Goal: Obtain resource: Obtain resource

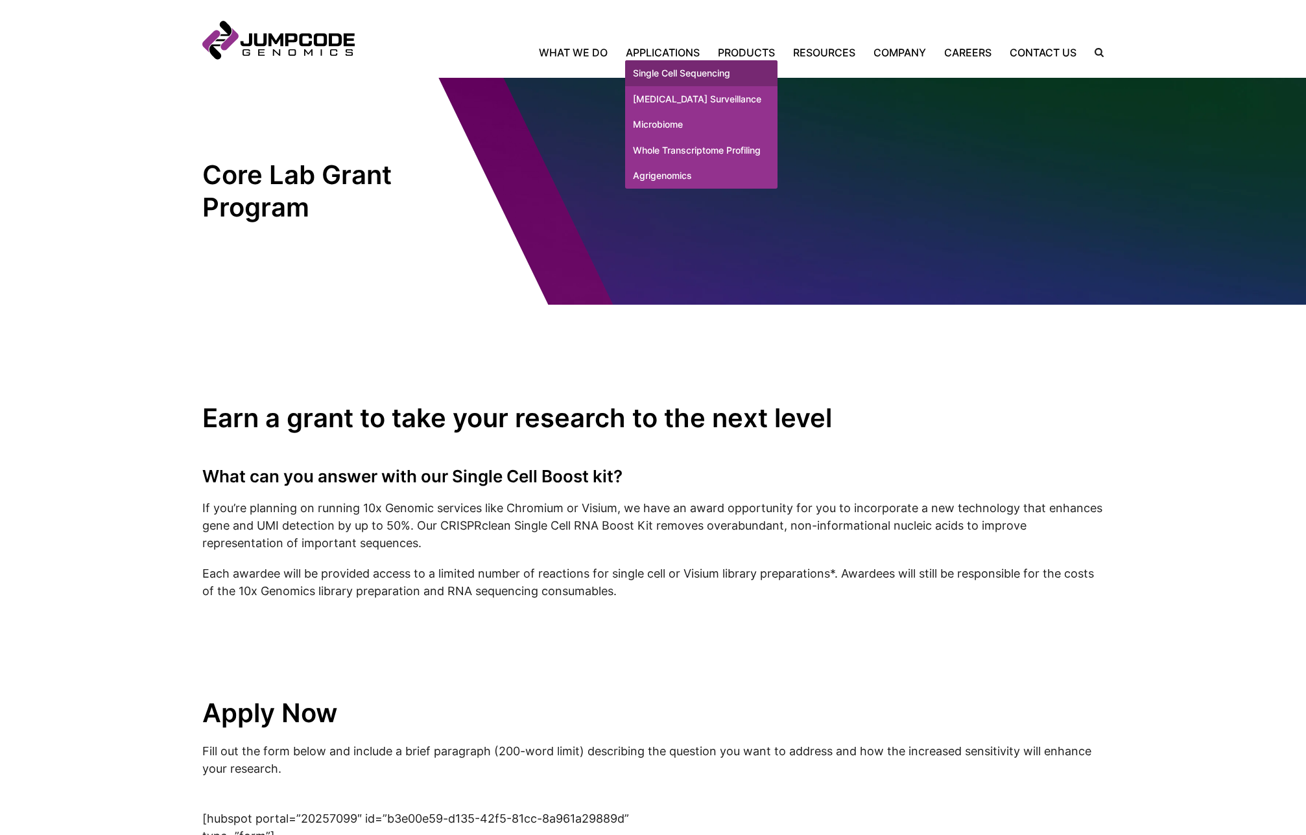
click at [661, 71] on link "Single Cell Sequencing" at bounding box center [701, 73] width 152 height 26
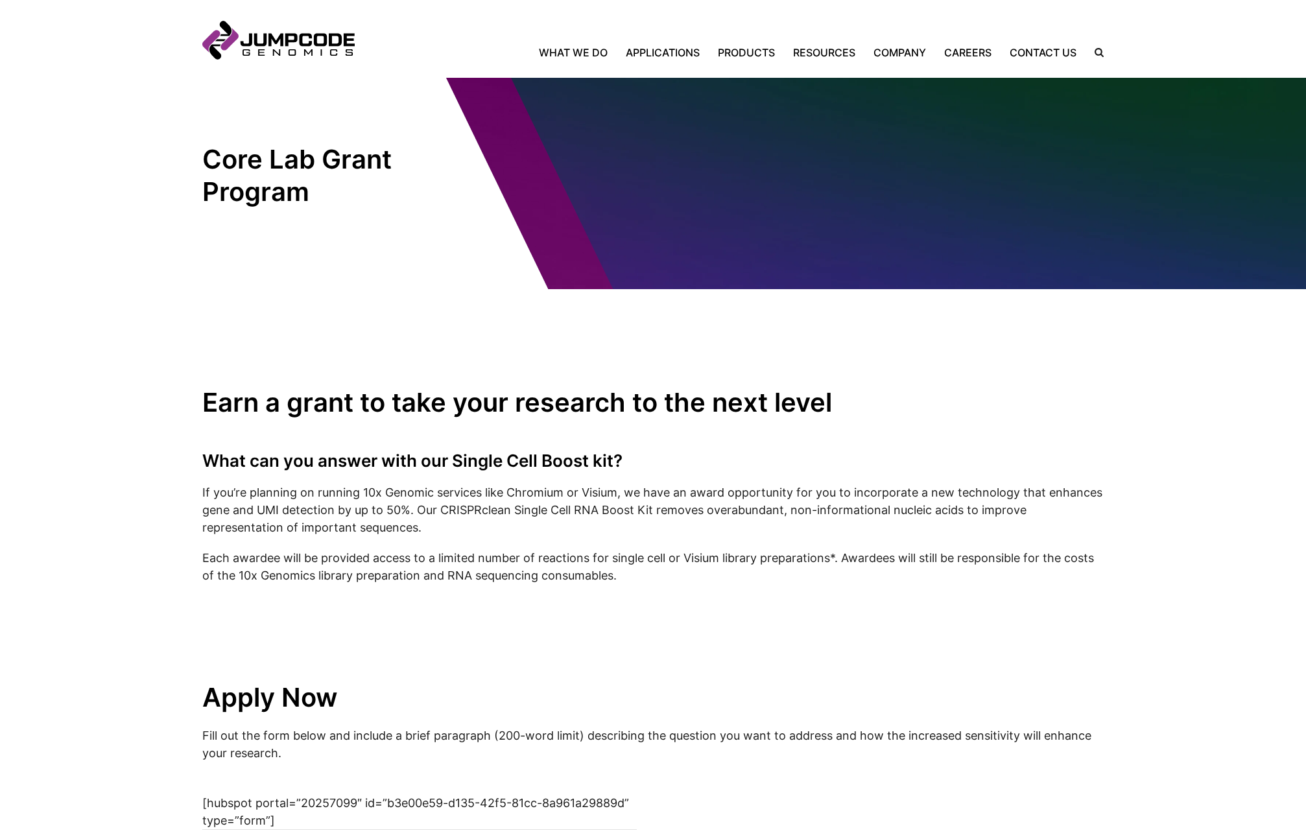
scroll to position [16, 0]
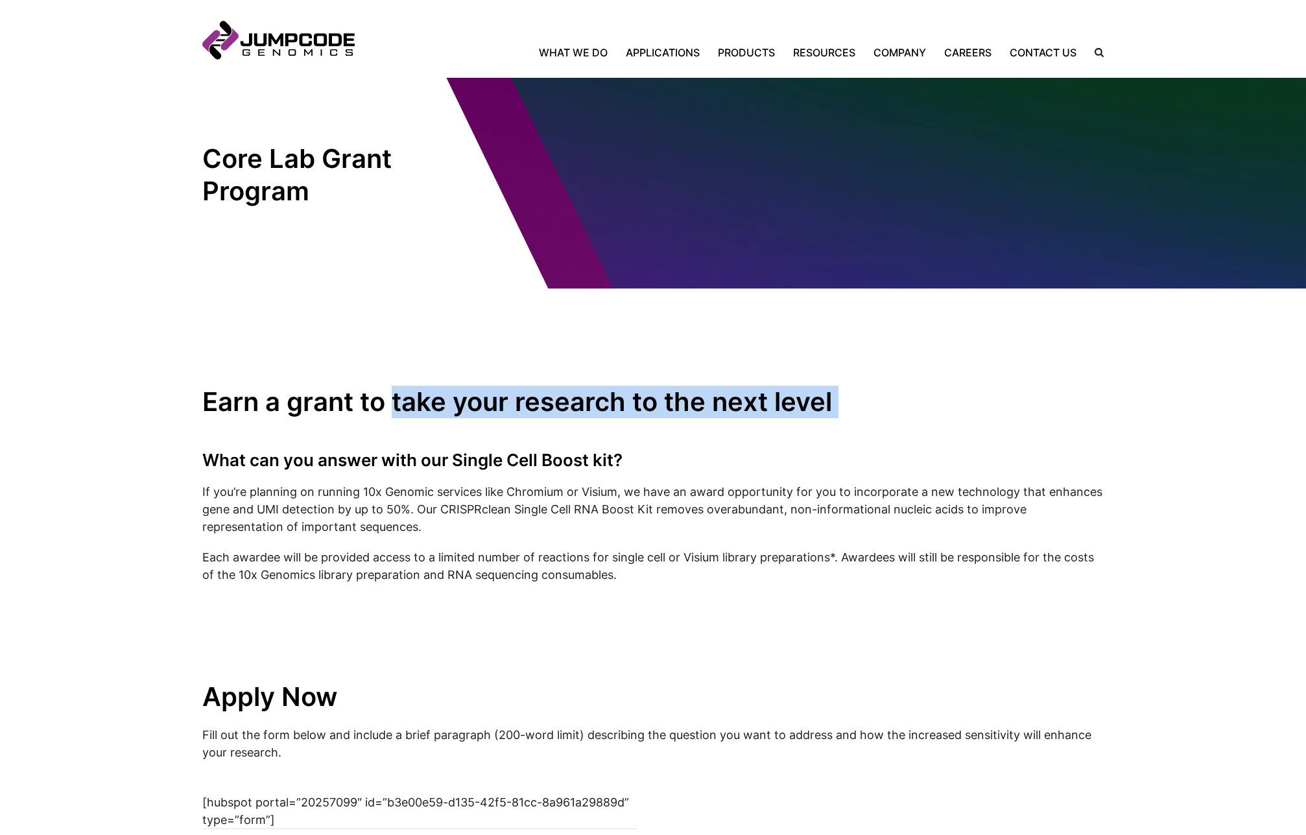
drag, startPoint x: 396, startPoint y: 408, endPoint x: 726, endPoint y: 419, distance: 329.6
click at [726, 419] on inner-wrap "Earn a grant to take your research to the next level What can you answer with o…" at bounding box center [652, 617] width 901 height 656
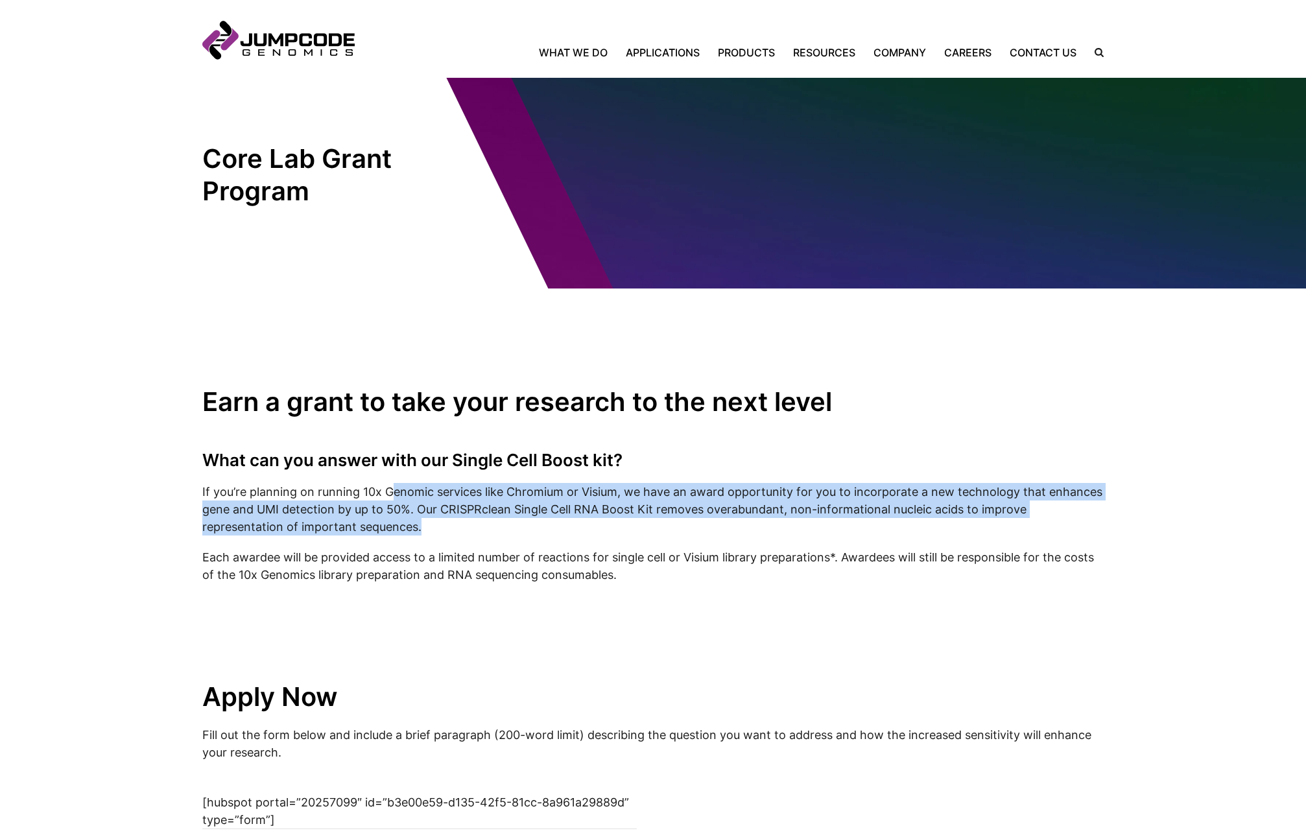
drag, startPoint x: 388, startPoint y: 489, endPoint x: 440, endPoint y: 516, distance: 58.0
click at [420, 524] on p "If you’re planning on running 10x Genomic services like Chromium or Visium, we …" at bounding box center [652, 509] width 901 height 53
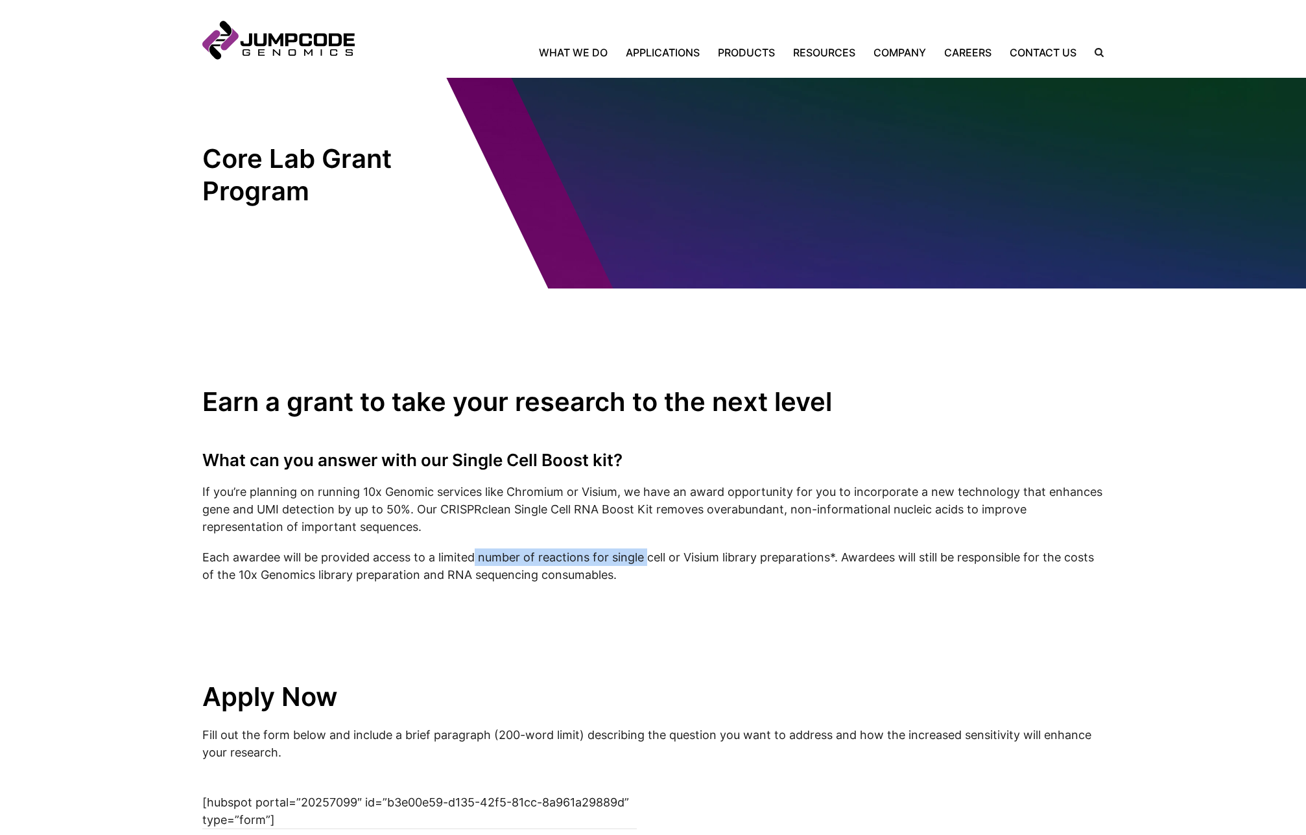
drag, startPoint x: 473, startPoint y: 556, endPoint x: 647, endPoint y: 565, distance: 174.6
click at [647, 565] on p "Each awardee will be provided access to a limited number of reactions for singl…" at bounding box center [652, 566] width 901 height 35
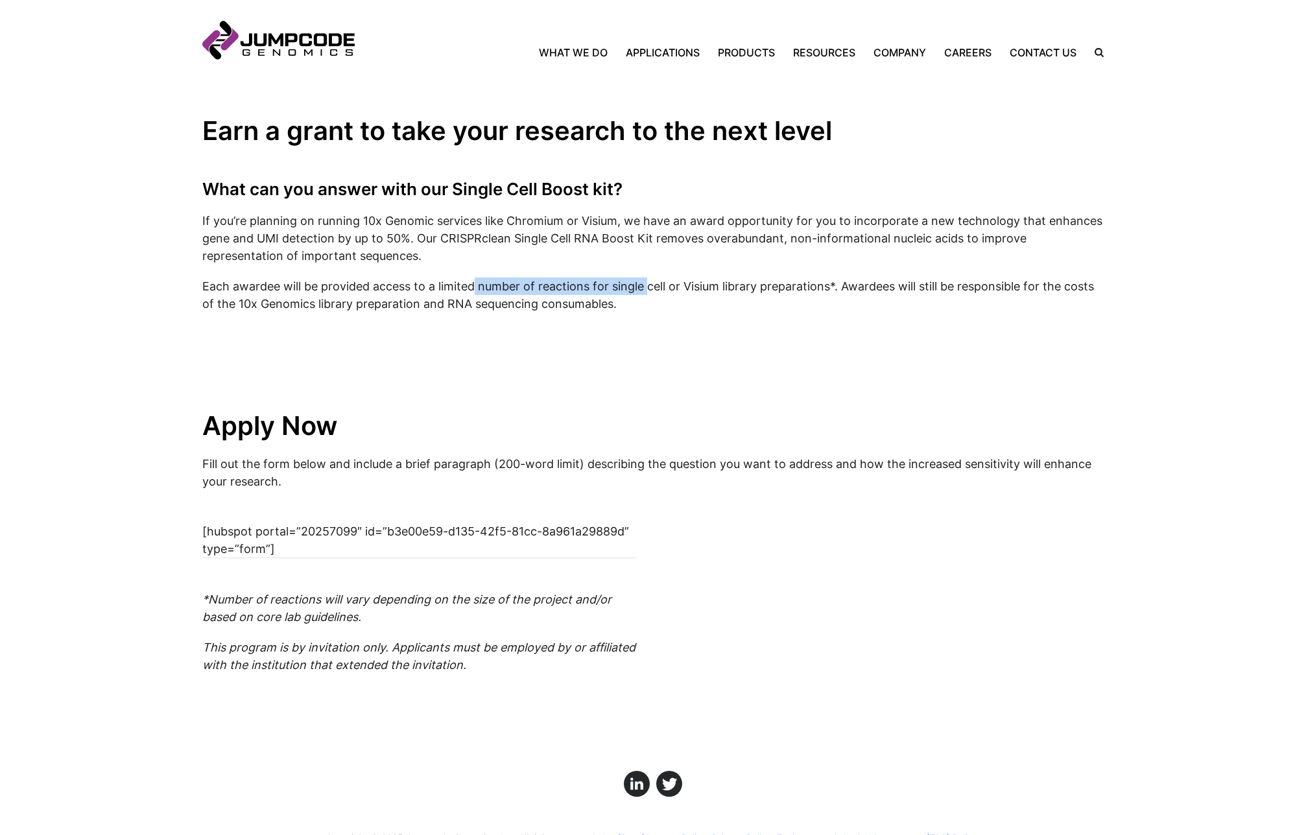
scroll to position [344, 0]
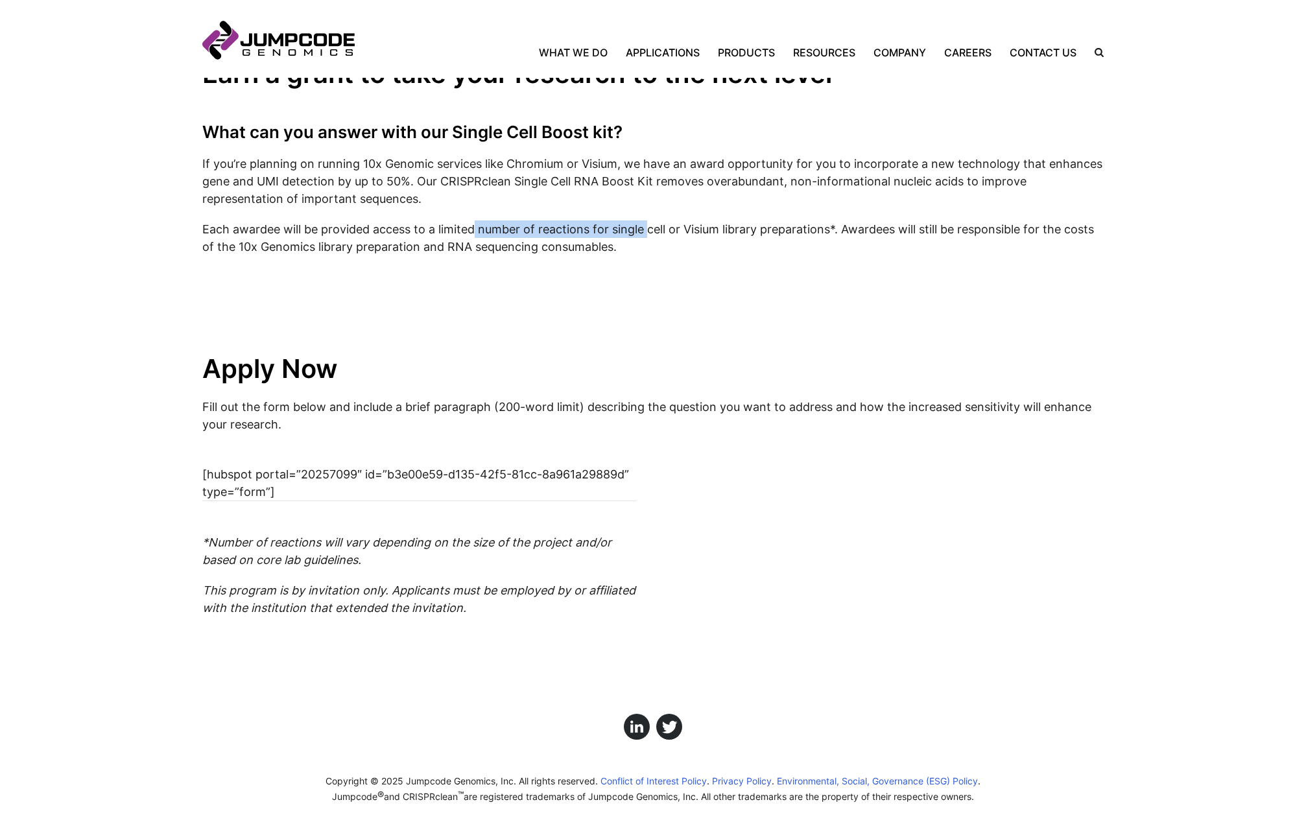
drag, startPoint x: 482, startPoint y: 613, endPoint x: 195, endPoint y: 594, distance: 287.8
click at [195, 594] on section "Earn a grant to take your research to the next level What can you answer with o…" at bounding box center [653, 288] width 1306 height 656
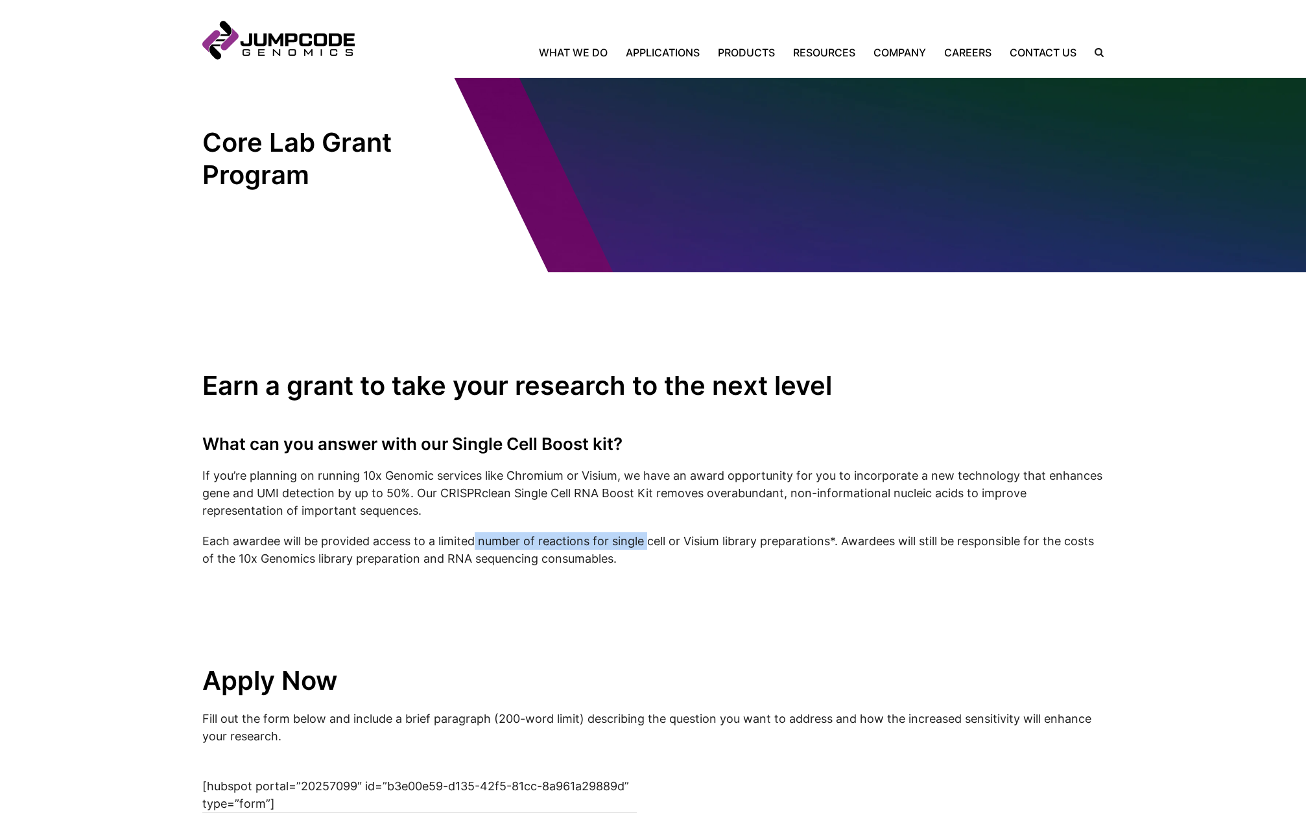
scroll to position [0, 0]
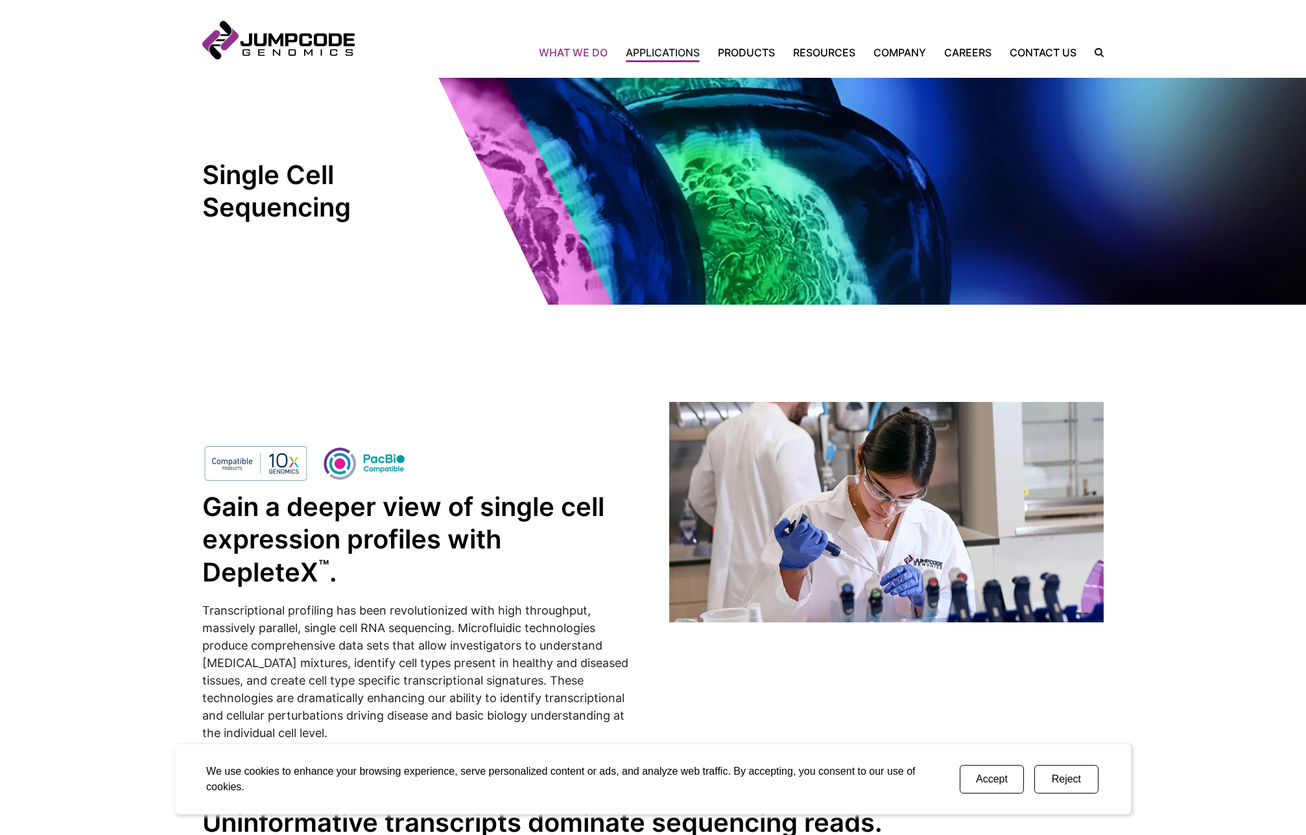
click at [578, 53] on link "What We Do" at bounding box center [578, 53] width 78 height 16
